Goal: Transaction & Acquisition: Purchase product/service

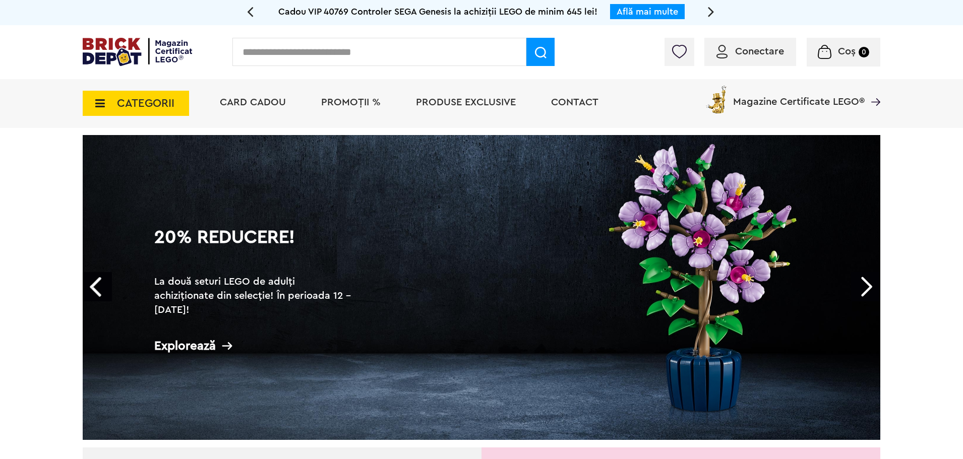
click at [743, 53] on span "Conectare" at bounding box center [759, 51] width 49 height 10
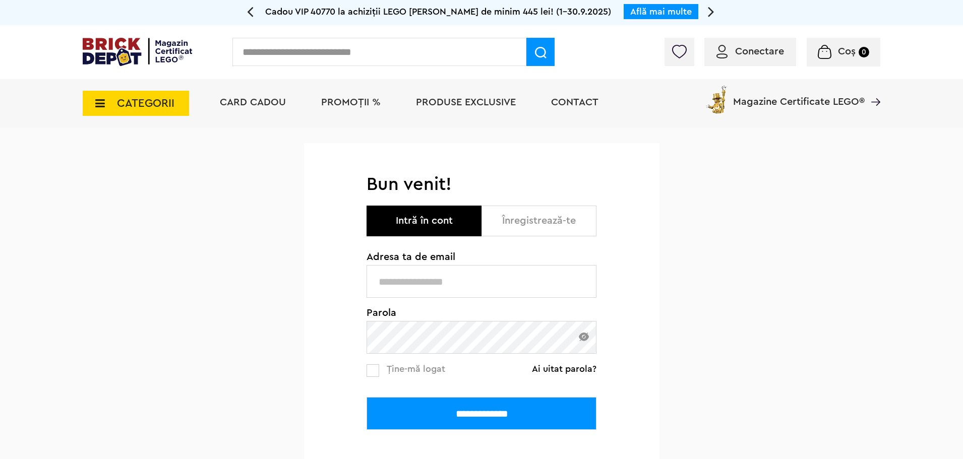
click at [432, 283] on input "text" at bounding box center [482, 281] width 230 height 33
type input "**********"
click at [369, 376] on label at bounding box center [373, 371] width 13 height 13
click at [400, 420] on input "**********" at bounding box center [482, 413] width 230 height 33
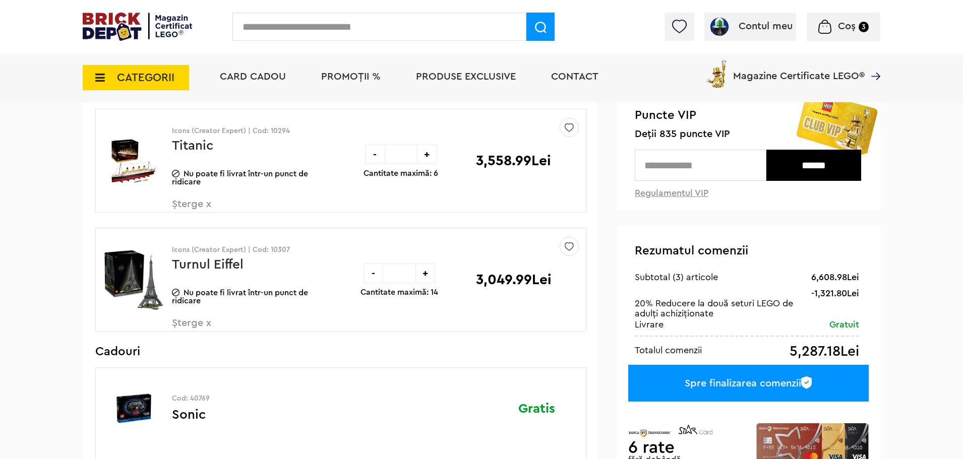
scroll to position [85, 0]
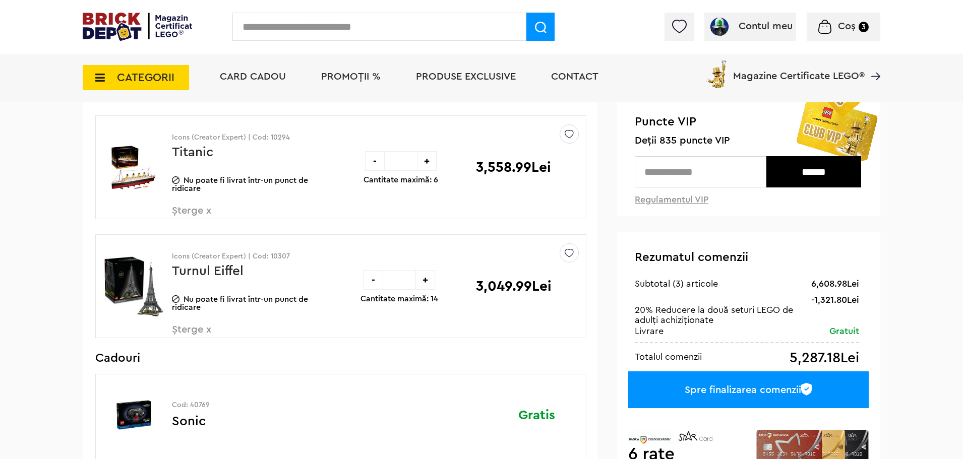
click at [197, 213] on span "Șterge x" at bounding box center [231, 217] width 119 height 22
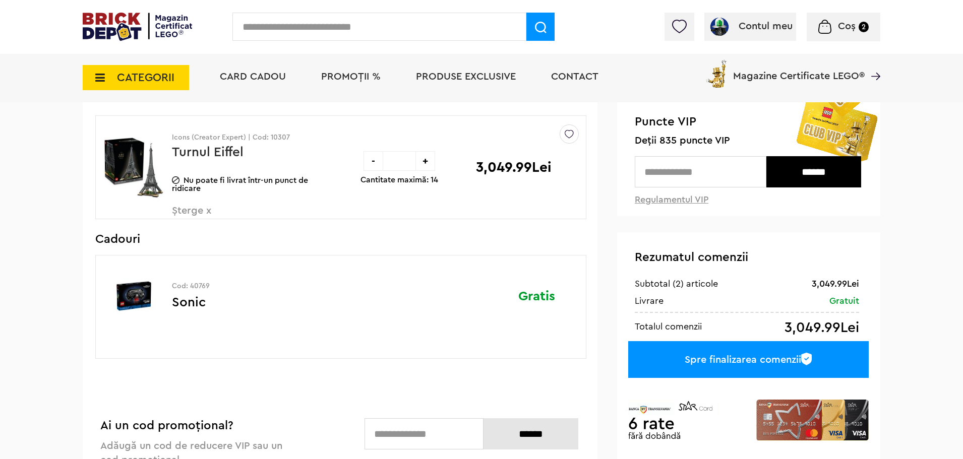
click at [191, 211] on span "Șterge x" at bounding box center [231, 217] width 119 height 22
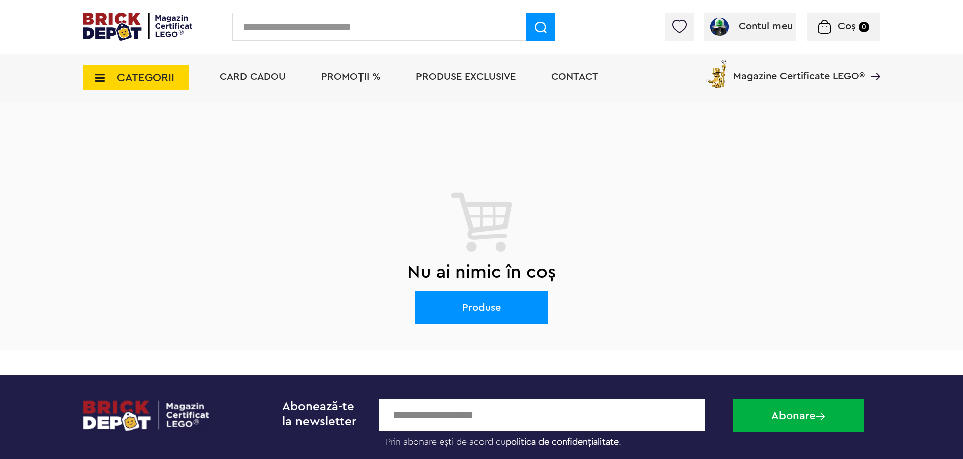
scroll to position [85, 0]
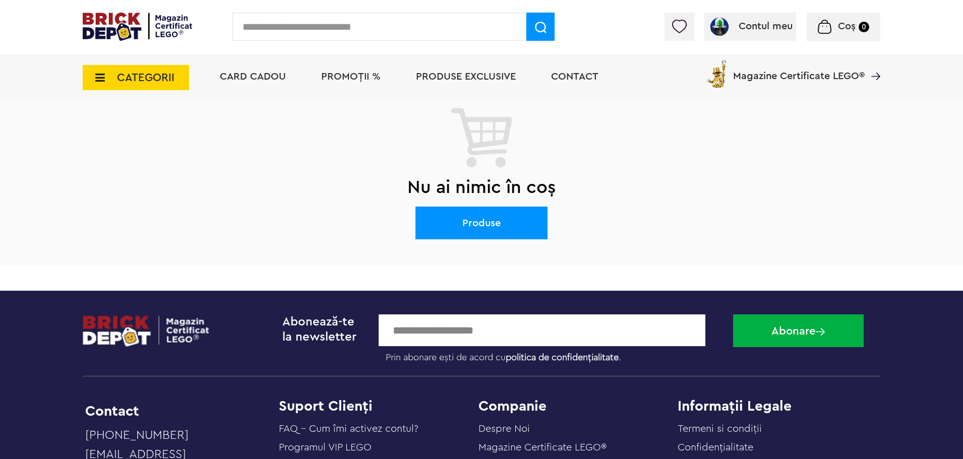
click at [350, 80] on span "PROMOȚII %" at bounding box center [351, 77] width 60 height 10
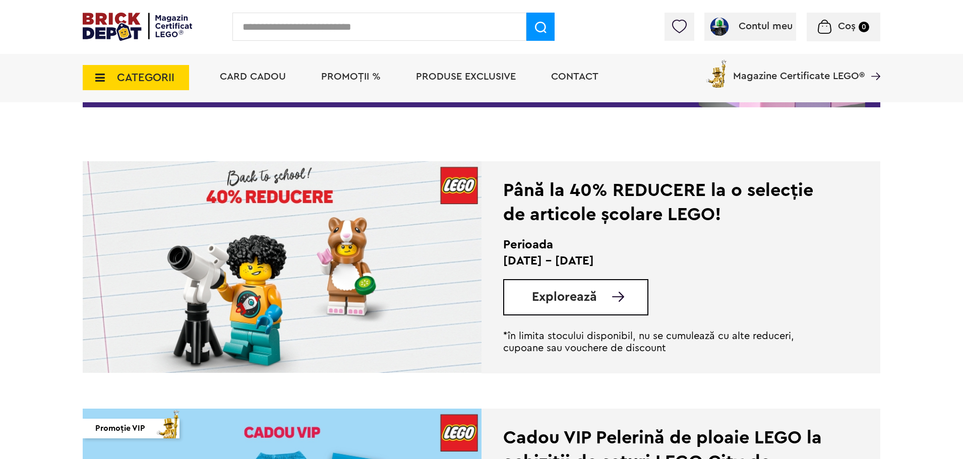
scroll to position [206, 0]
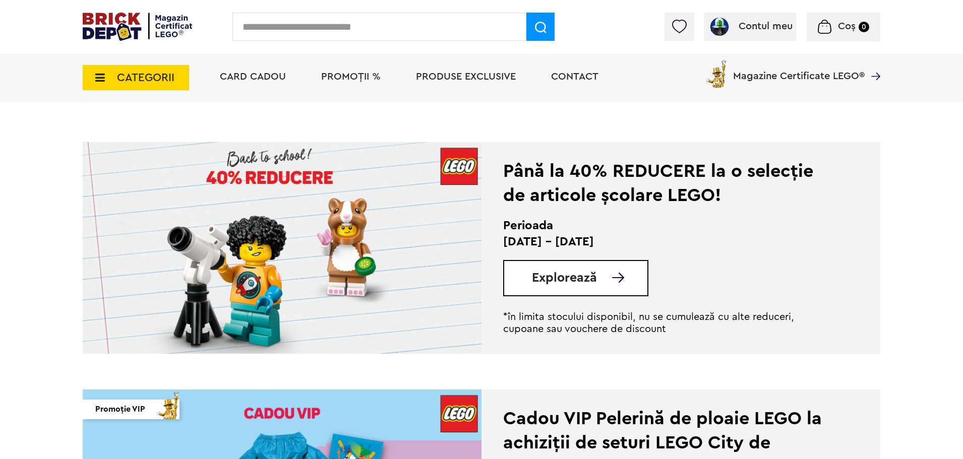
click at [600, 266] on div "Explorează" at bounding box center [575, 278] width 145 height 36
click at [595, 284] on span "Explorează" at bounding box center [564, 278] width 65 height 13
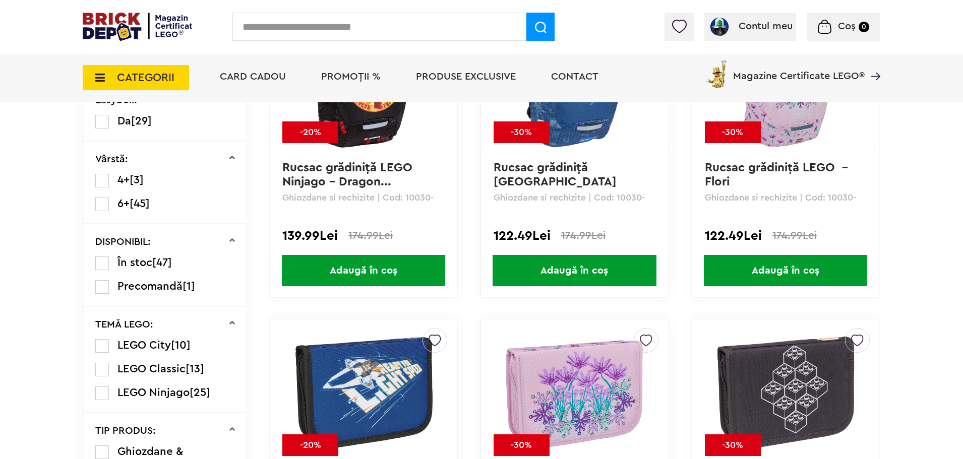
scroll to position [463, 0]
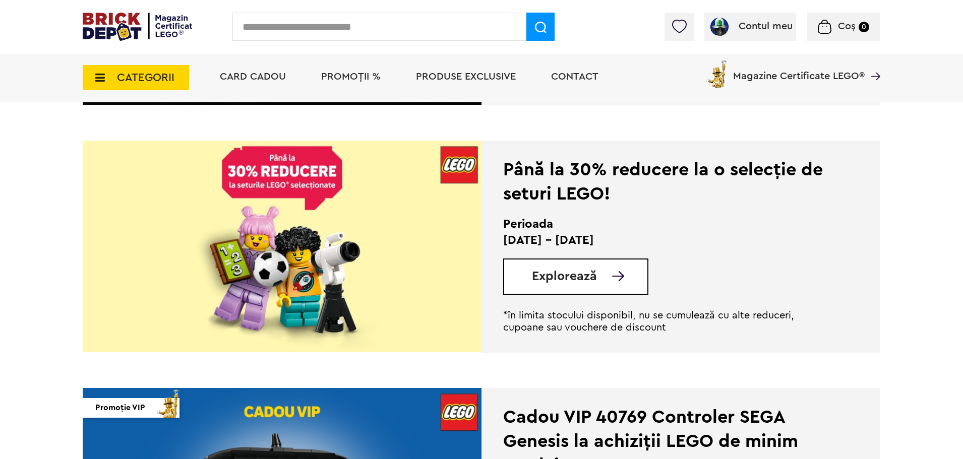
scroll to position [951, 0]
click at [595, 285] on div "Explorează" at bounding box center [575, 276] width 145 height 36
click at [598, 276] on link "Explorează" at bounding box center [589, 276] width 115 height 13
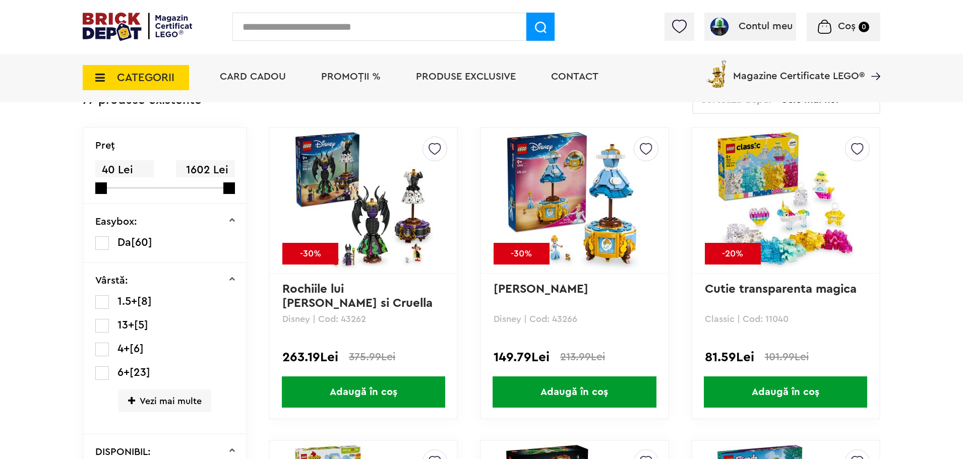
scroll to position [328, 0]
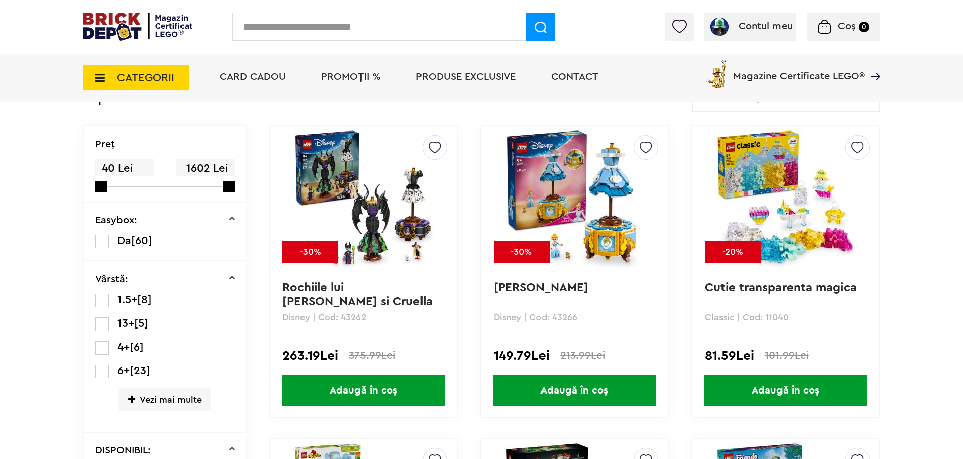
click at [180, 394] on span "Vezi mai multe" at bounding box center [165, 399] width 93 height 23
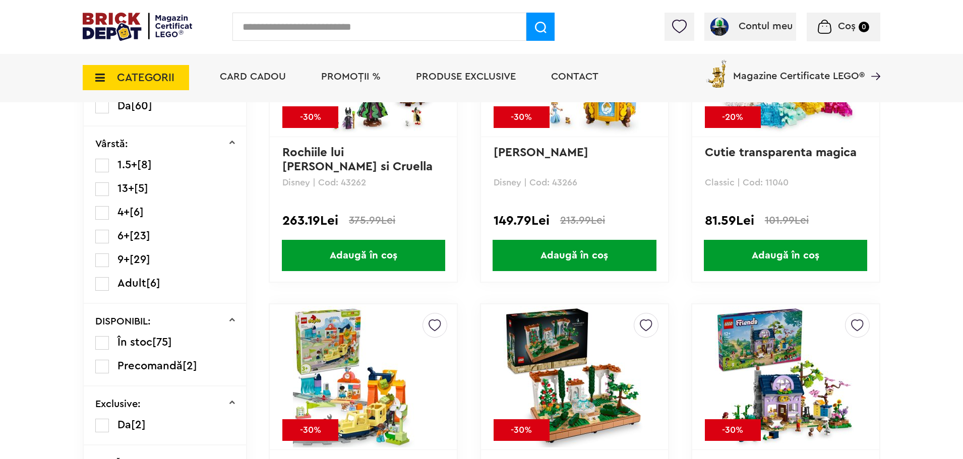
scroll to position [463, 0]
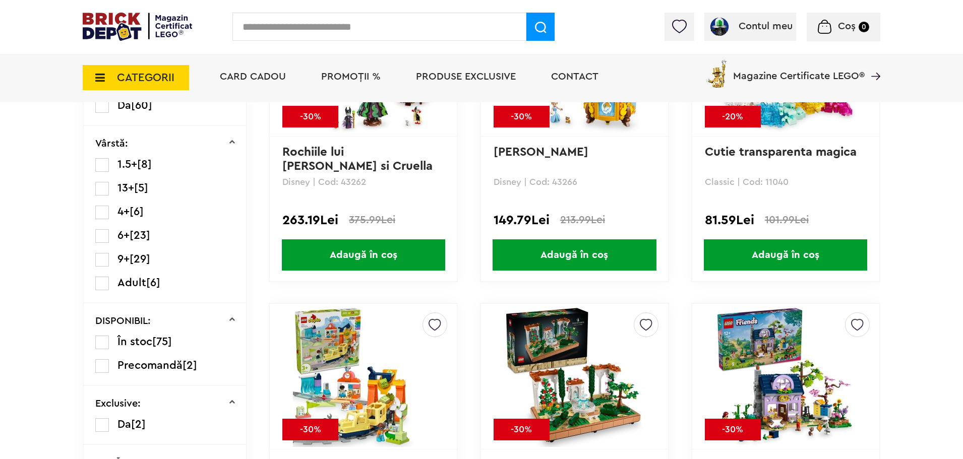
click at [122, 279] on span "Adult" at bounding box center [132, 282] width 29 height 11
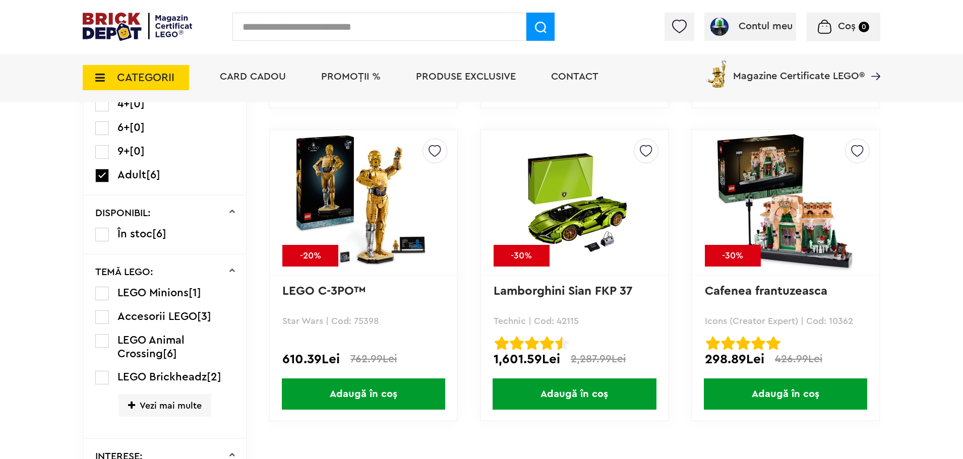
scroll to position [638, 0]
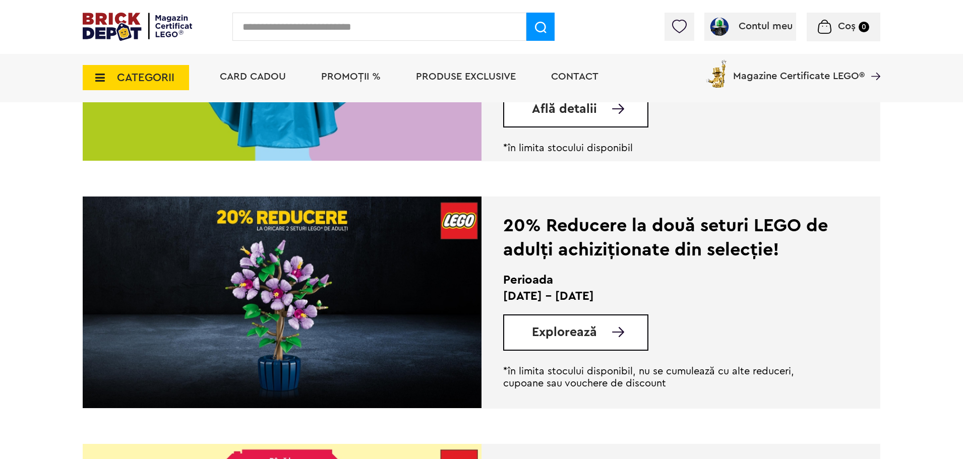
scroll to position [277, 0]
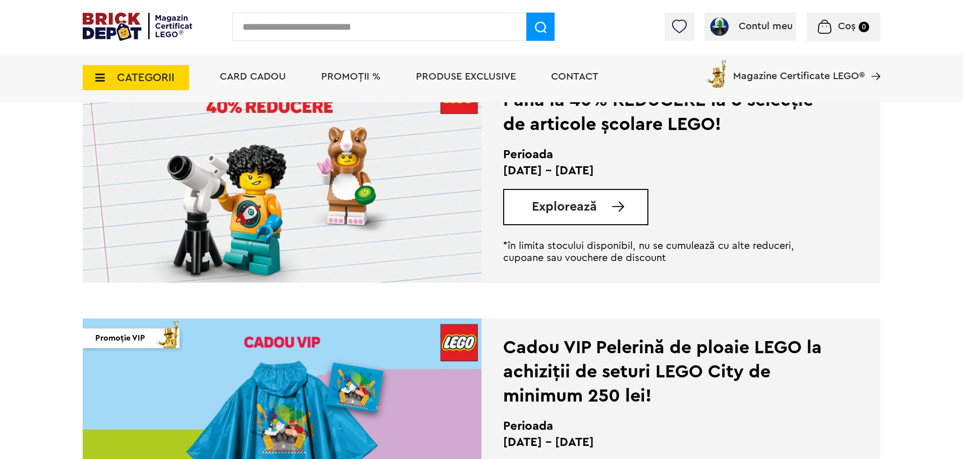
click at [128, 89] on span "CATEGORII" at bounding box center [136, 77] width 106 height 25
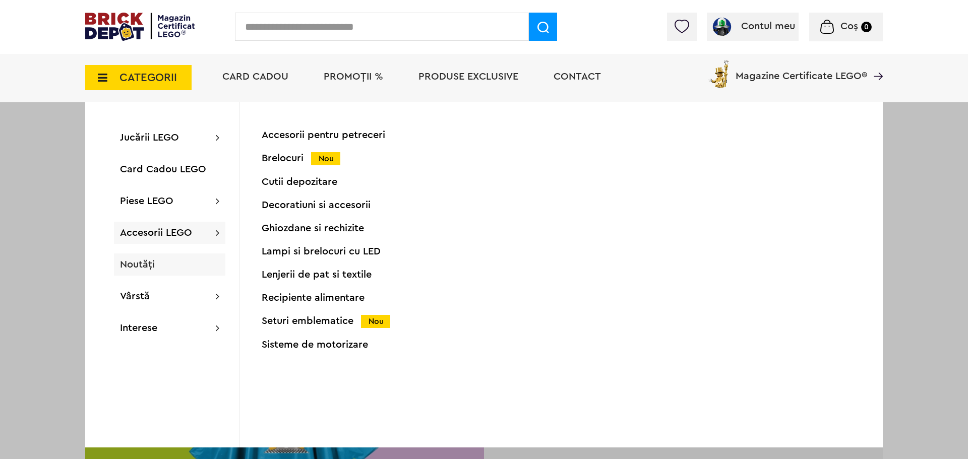
click at [140, 255] on div "Noutăți" at bounding box center [169, 265] width 111 height 22
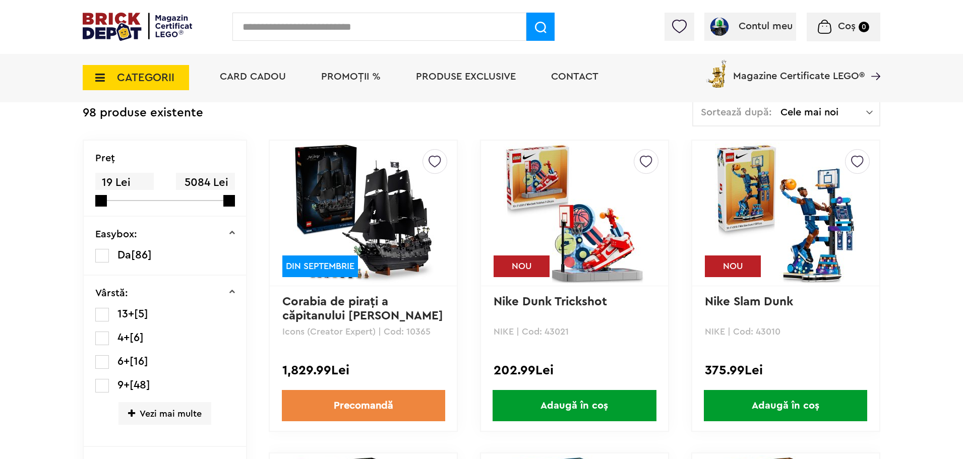
scroll to position [224, 0]
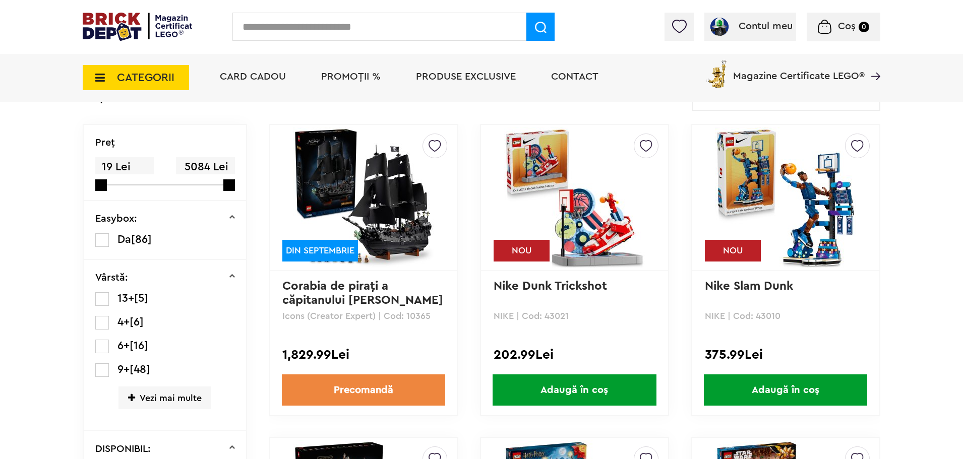
click at [141, 399] on span "Vezi mai multe" at bounding box center [165, 398] width 93 height 23
click at [139, 397] on span "Adult" at bounding box center [132, 393] width 29 height 11
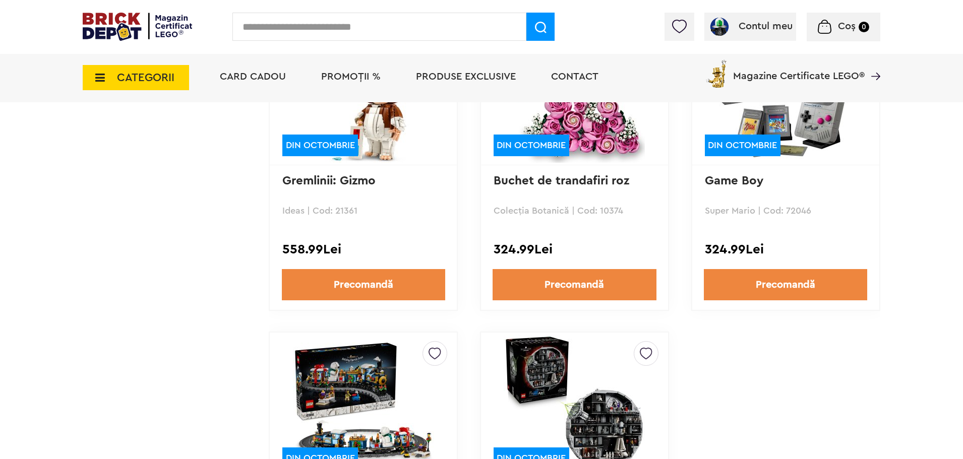
scroll to position [2189, 0]
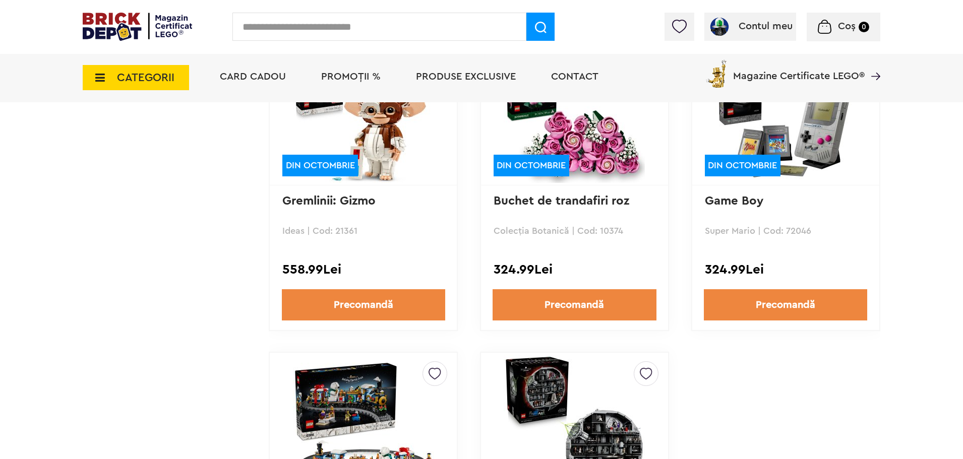
click at [805, 135] on img at bounding box center [785, 112] width 141 height 141
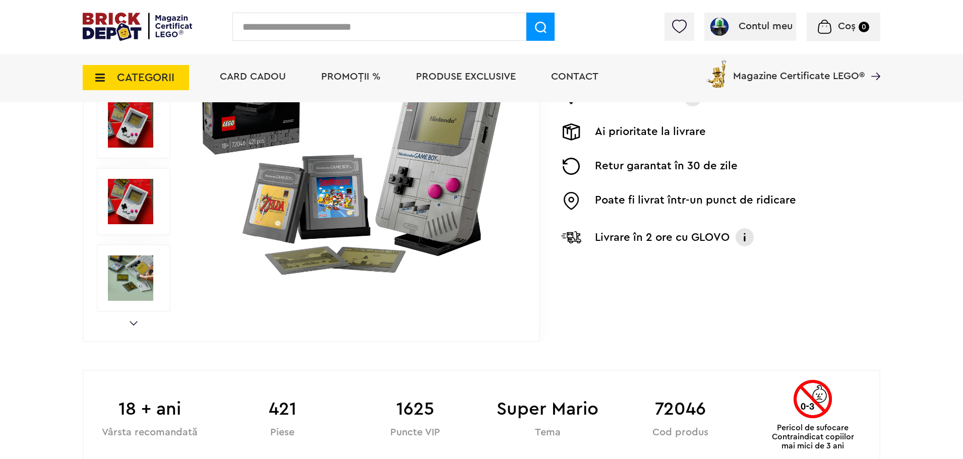
scroll to position [265, 0]
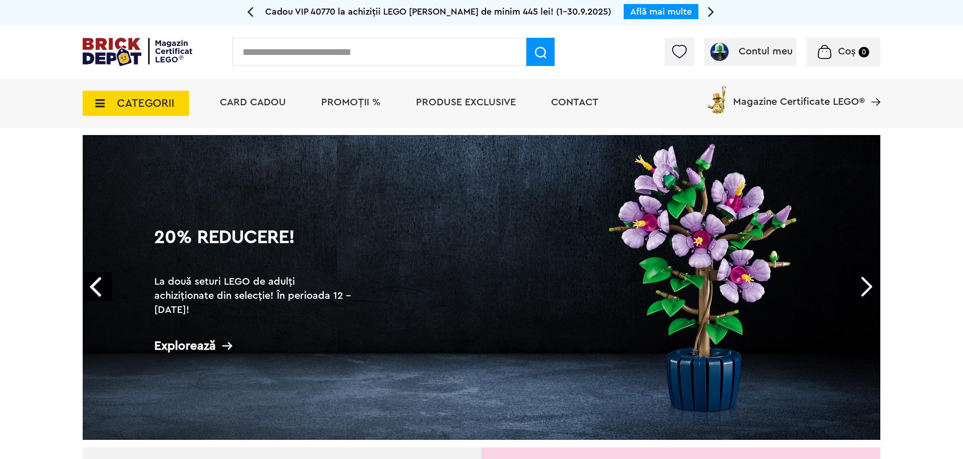
click at [178, 111] on span "CATEGORII" at bounding box center [136, 103] width 106 height 25
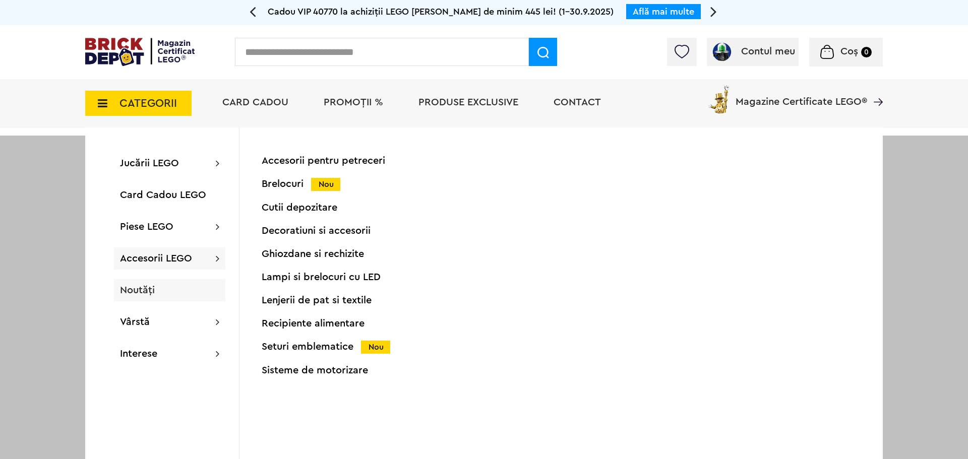
click at [137, 286] on span "Noutăți" at bounding box center [137, 290] width 35 height 10
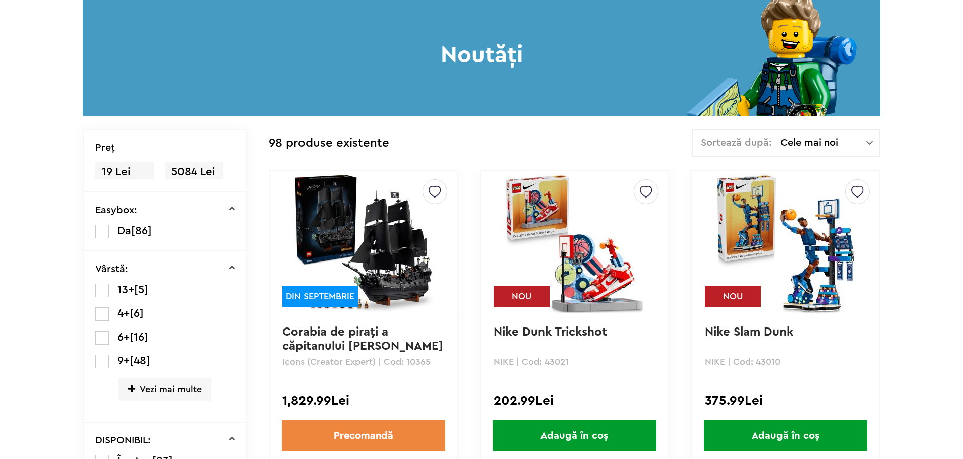
scroll to position [141, 0]
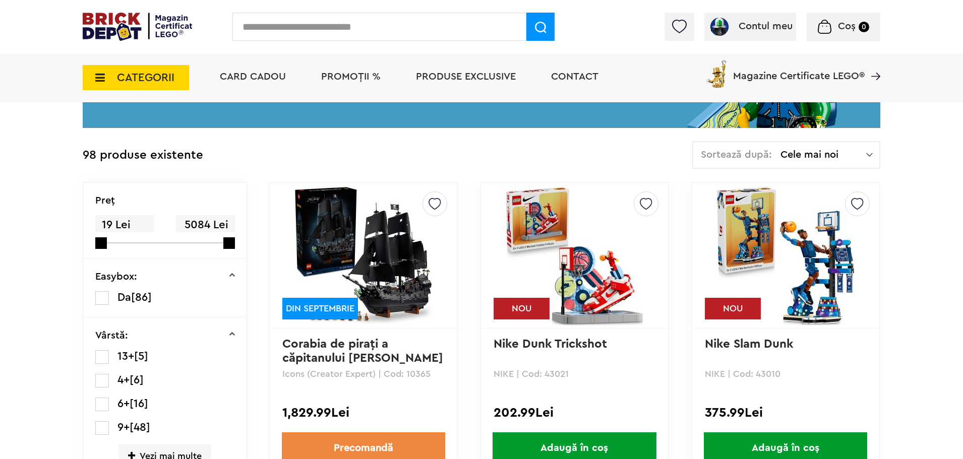
click at [144, 381] on ul "13+ [5] 4+ [6] 6+ [16] 9+ [48] Vezi mai multe Adult [23]" at bounding box center [165, 415] width 140 height 131
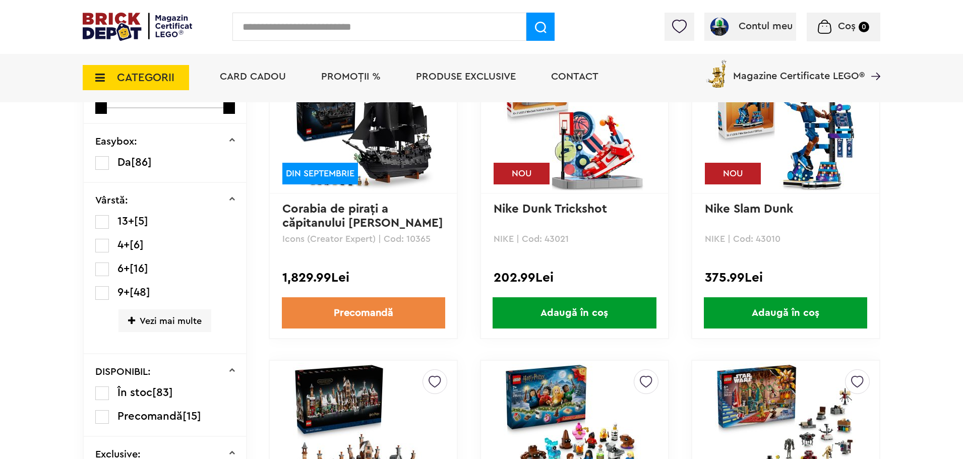
scroll to position [304, 0]
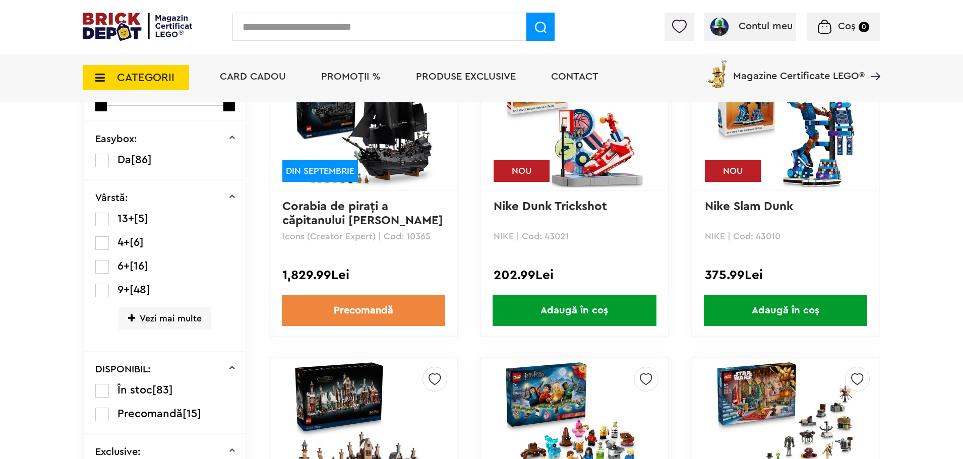
click at [156, 317] on span "Vezi mai multe" at bounding box center [165, 318] width 93 height 23
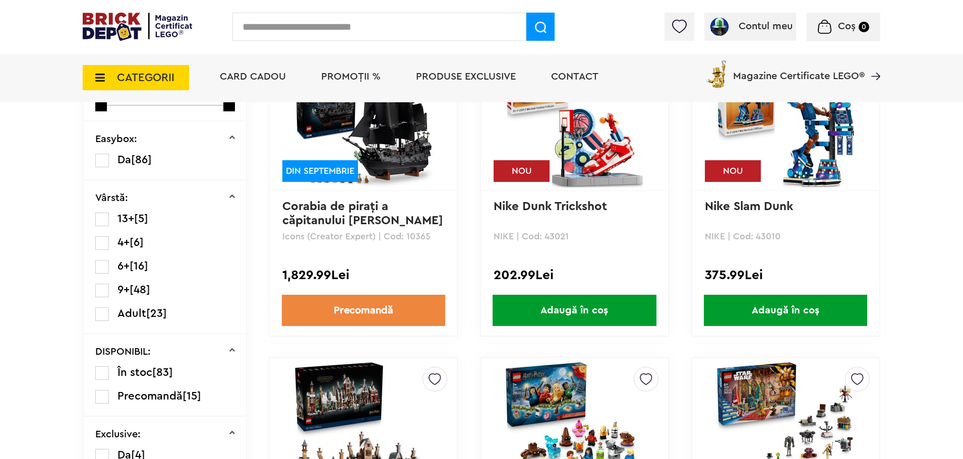
click at [144, 315] on span "Adult" at bounding box center [132, 313] width 29 height 11
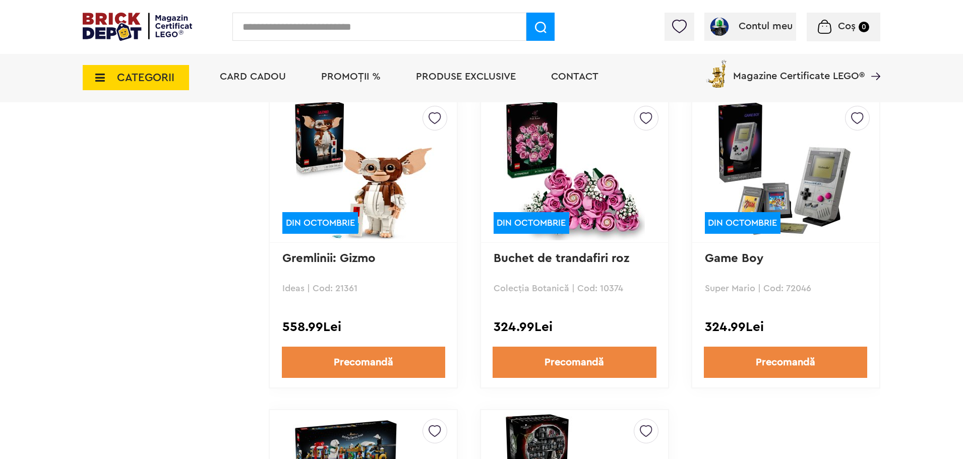
scroll to position [2132, 0]
click at [776, 152] on img at bounding box center [785, 169] width 141 height 141
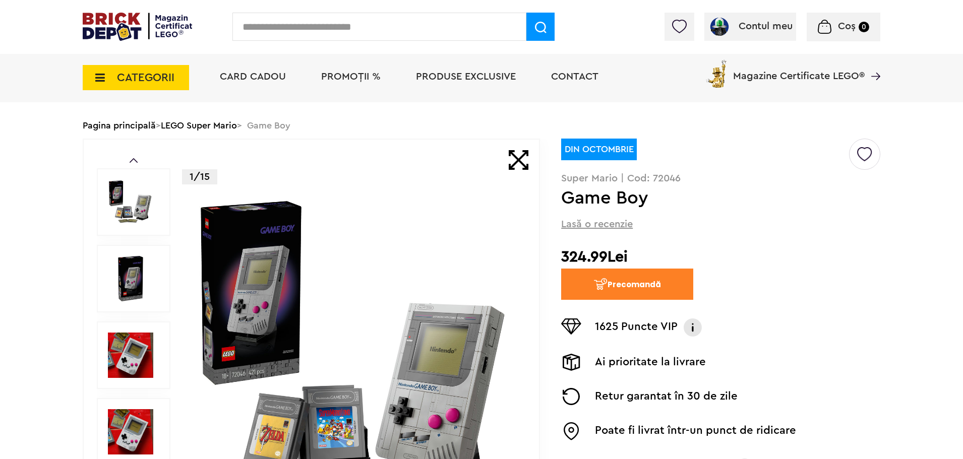
scroll to position [22, 0]
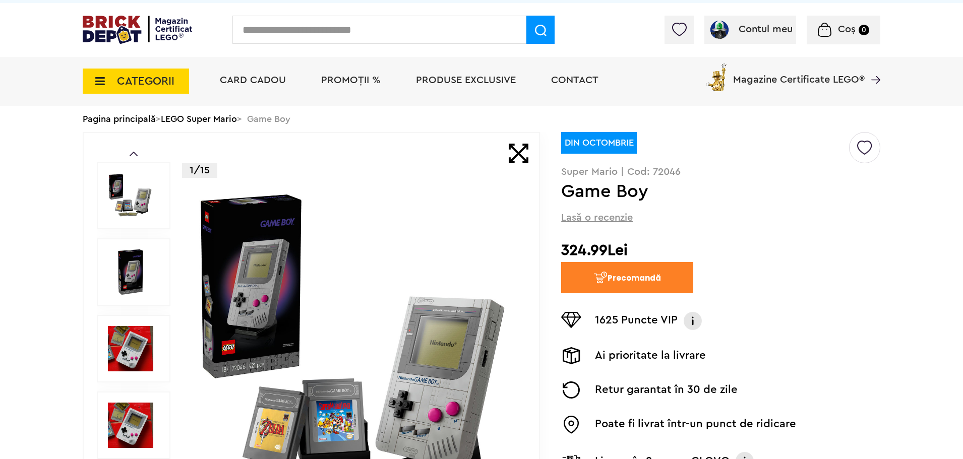
click at [863, 147] on img at bounding box center [864, 144] width 15 height 23
click at [868, 147] on img at bounding box center [864, 144] width 15 height 23
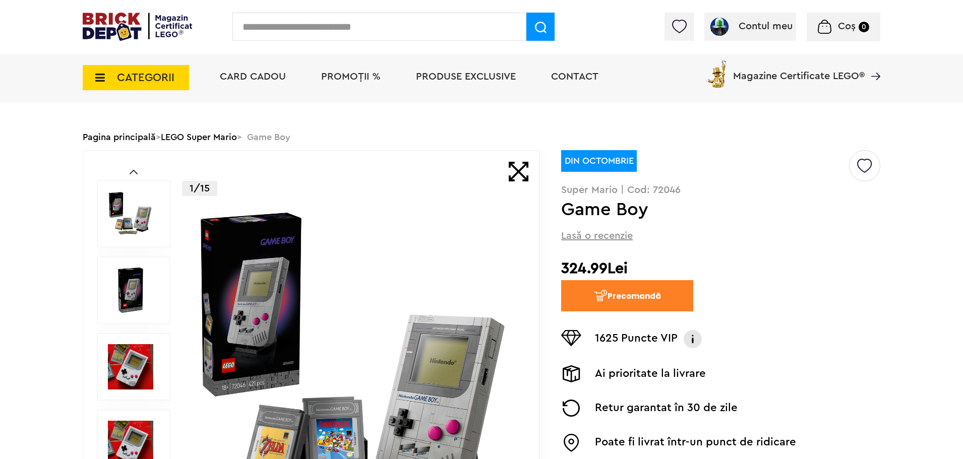
scroll to position [22, 0]
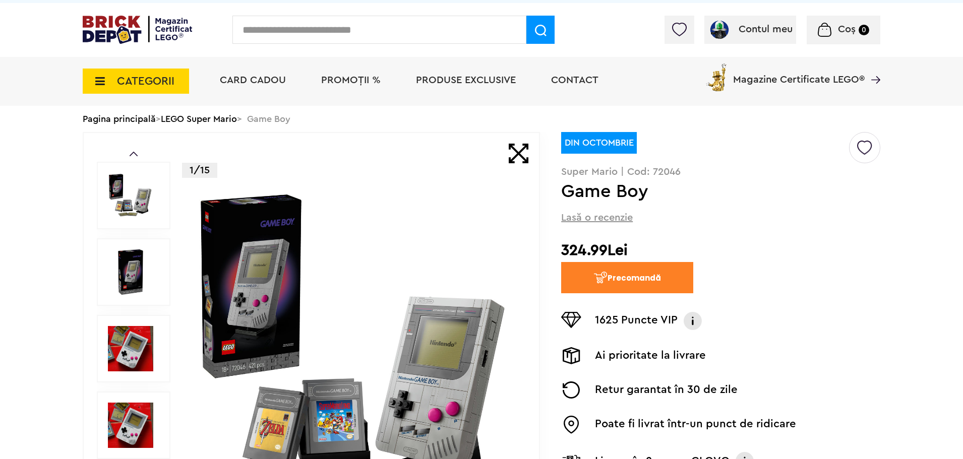
click at [856, 148] on div at bounding box center [864, 147] width 31 height 31
click at [770, 183] on span "Default ( 1 )" at bounding box center [800, 188] width 111 height 13
click at [733, 186] on label at bounding box center [731, 188] width 12 height 12
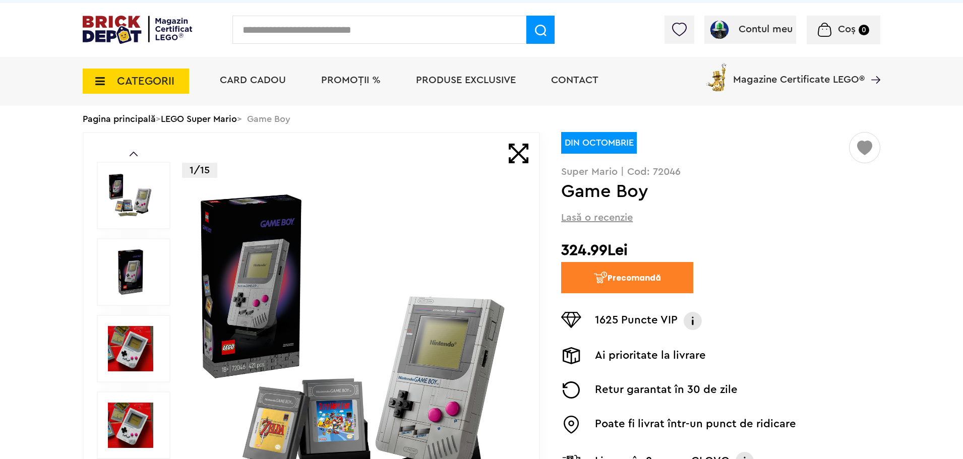
click at [670, 27] on div at bounding box center [680, 30] width 30 height 28
click at [680, 27] on img at bounding box center [679, 30] width 14 height 14
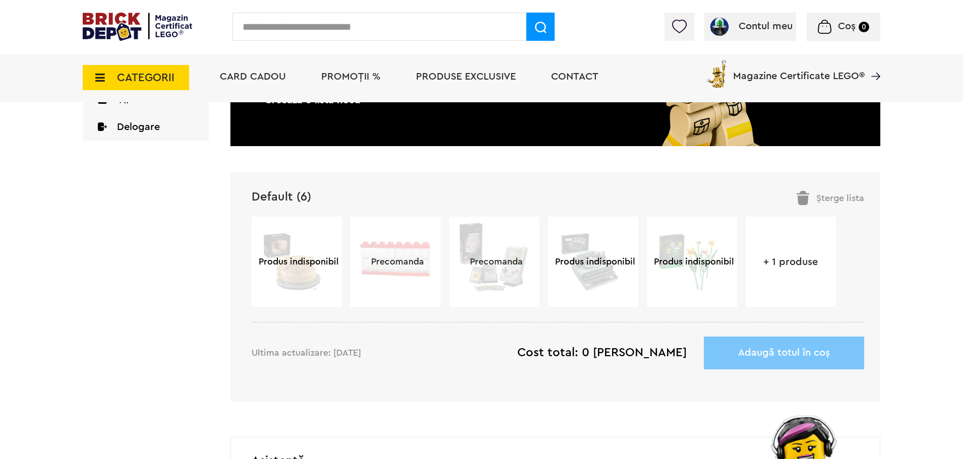
scroll to position [249, 0]
click at [778, 264] on link "+ 1 produse" at bounding box center [791, 263] width 90 height 10
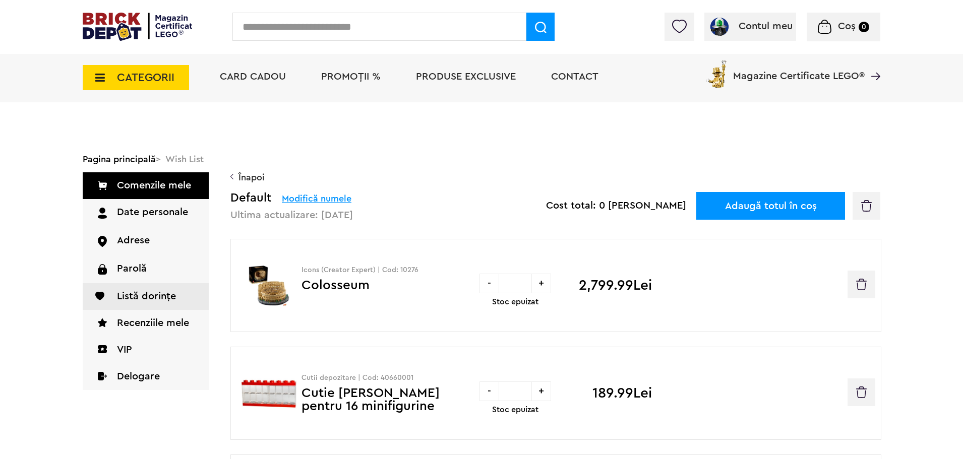
scroll to position [101, 0]
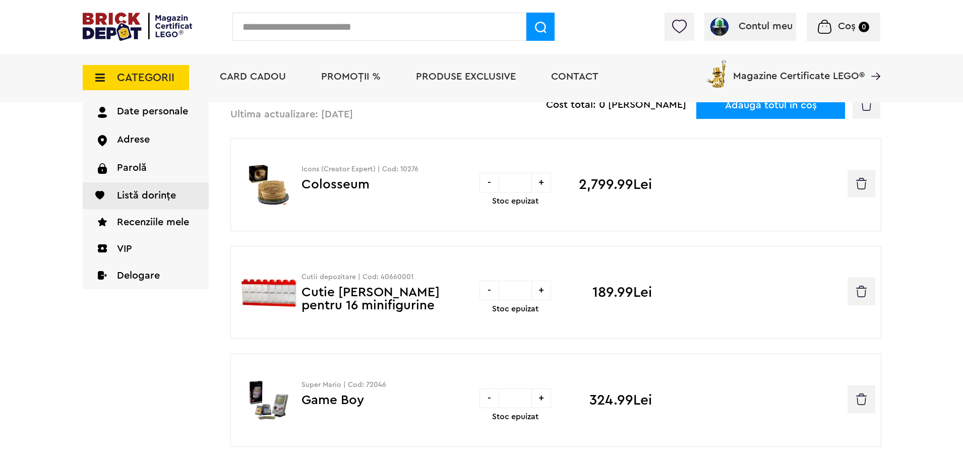
click at [854, 190] on button "button" at bounding box center [862, 184] width 28 height 28
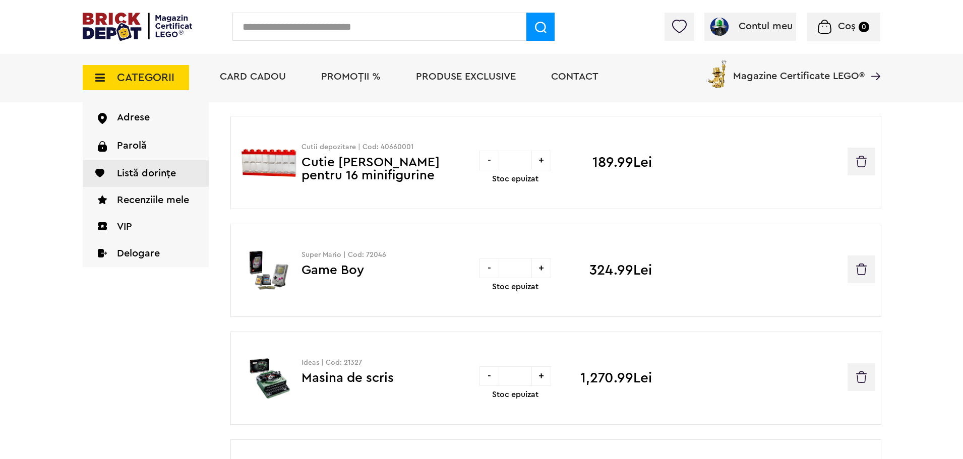
scroll to position [123, 0]
click at [866, 160] on img "button" at bounding box center [861, 162] width 11 height 12
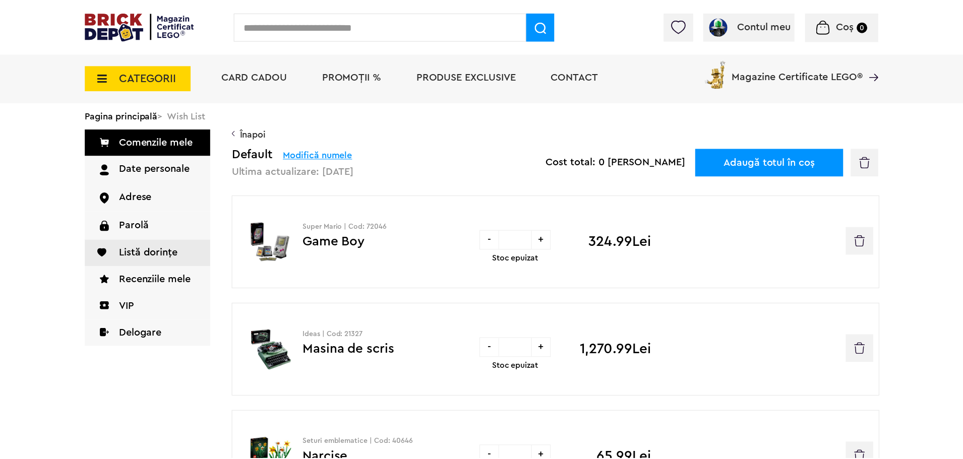
scroll to position [123, 0]
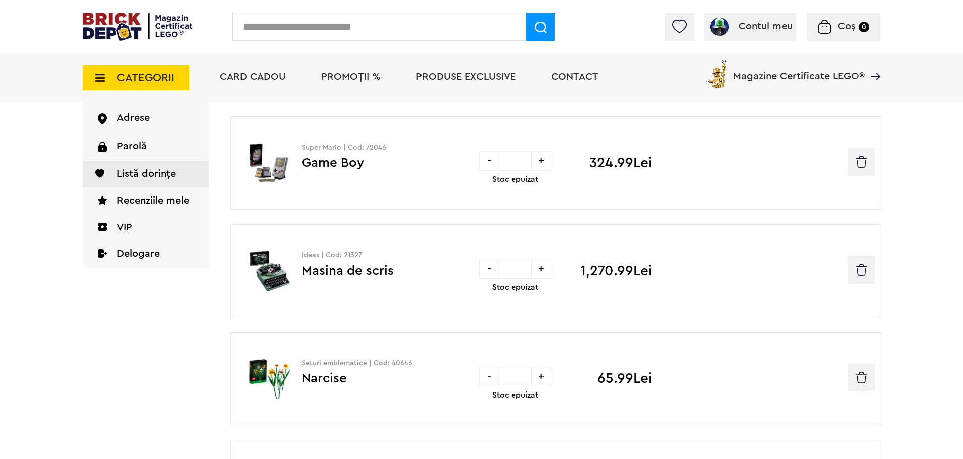
click at [860, 276] on img "button" at bounding box center [861, 270] width 11 height 12
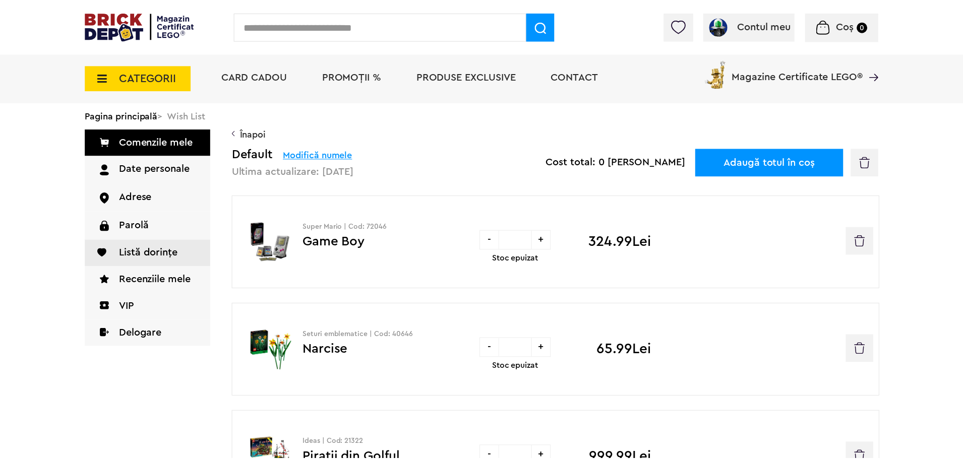
scroll to position [123, 0]
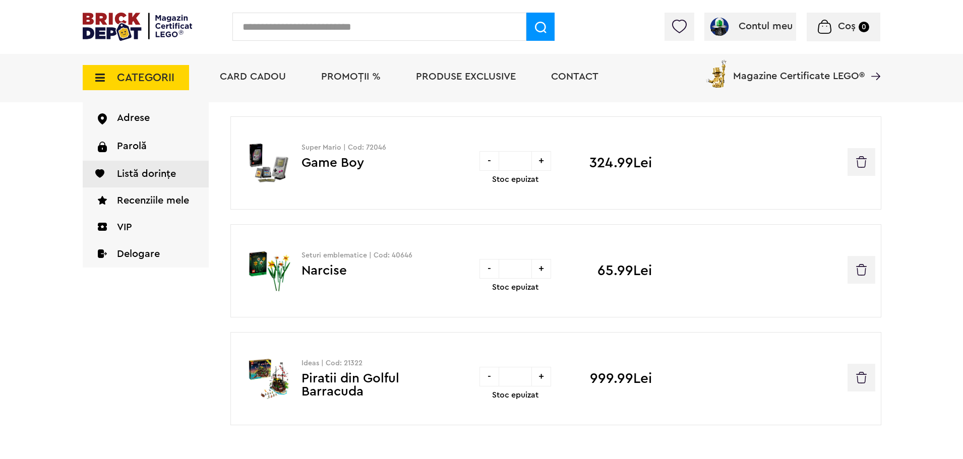
click at [863, 271] on img "button" at bounding box center [861, 270] width 11 height 12
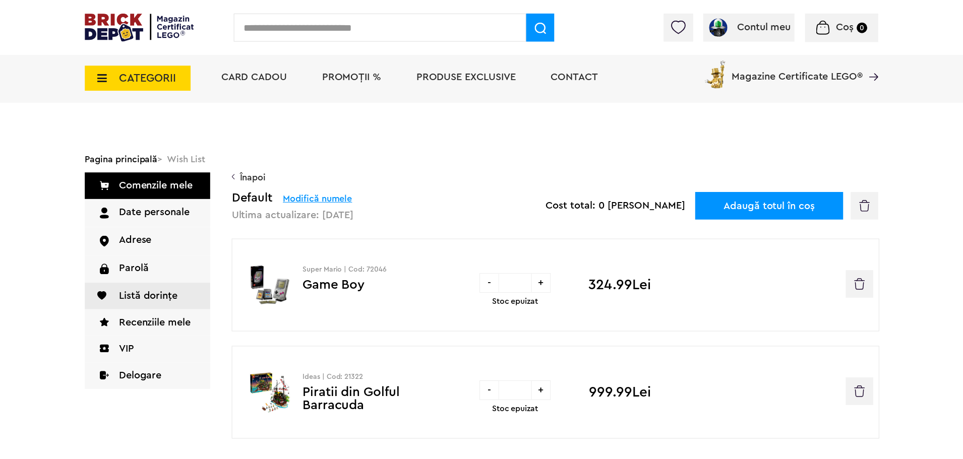
scroll to position [123, 0]
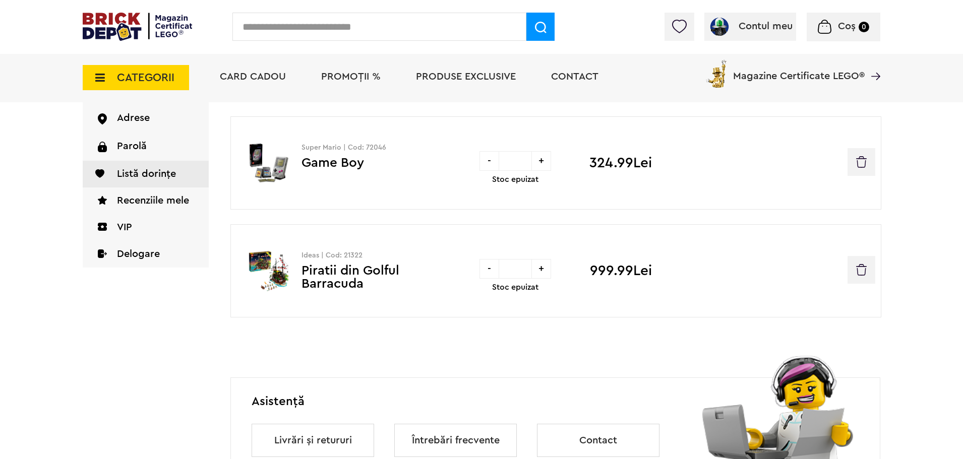
click at [863, 271] on img "button" at bounding box center [861, 270] width 11 height 12
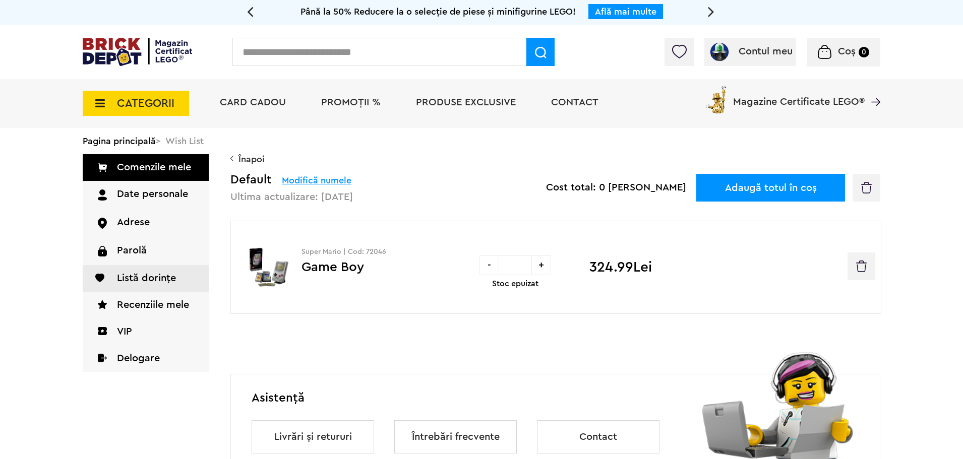
click at [251, 251] on img at bounding box center [269, 267] width 65 height 41
click at [329, 267] on link "Game Boy" at bounding box center [333, 267] width 63 height 13
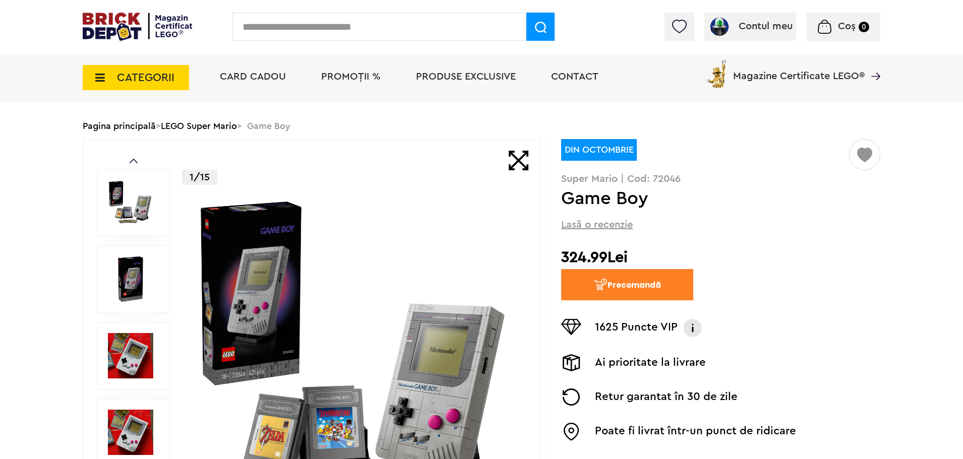
scroll to position [37, 0]
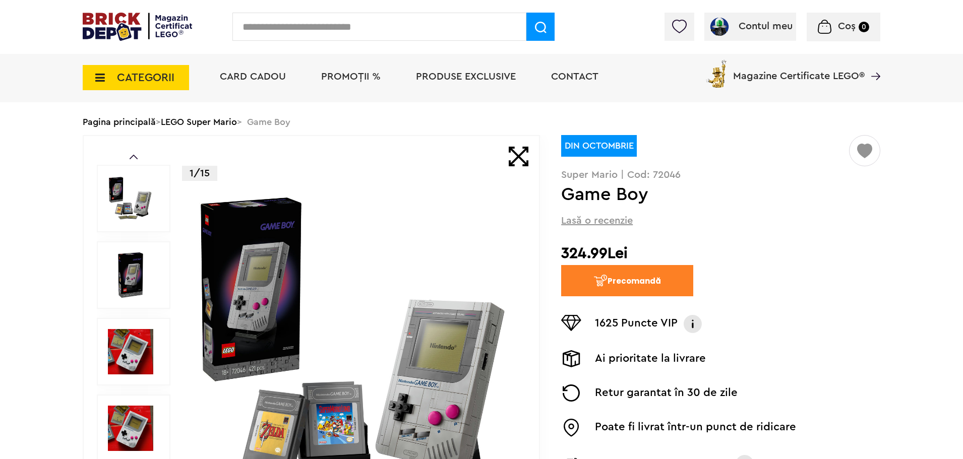
click at [263, 299] on img at bounding box center [355, 352] width 325 height 325
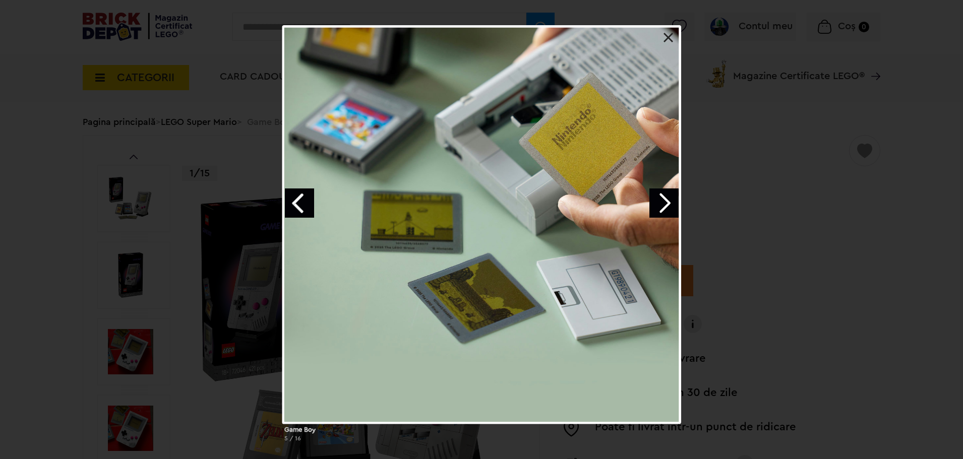
scroll to position [0, 0]
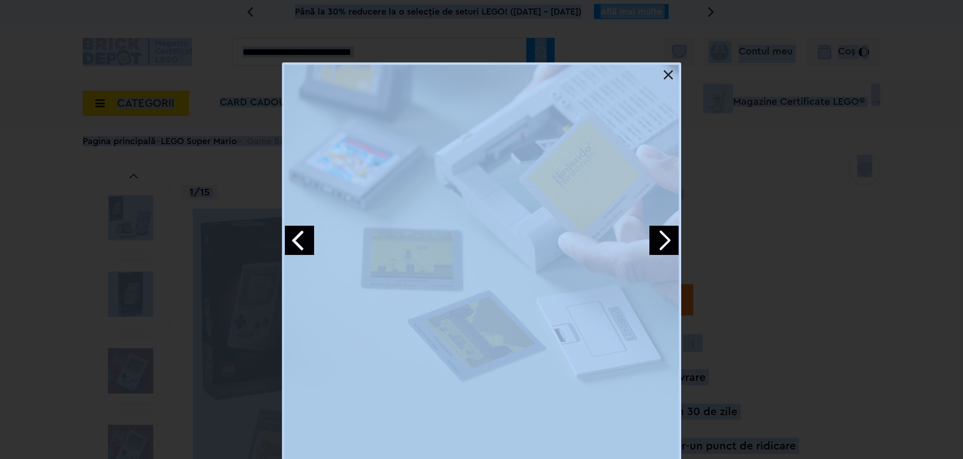
drag, startPoint x: 22, startPoint y: 31, endPoint x: 86, endPoint y: -18, distance: 81.3
